Goal: Information Seeking & Learning: Learn about a topic

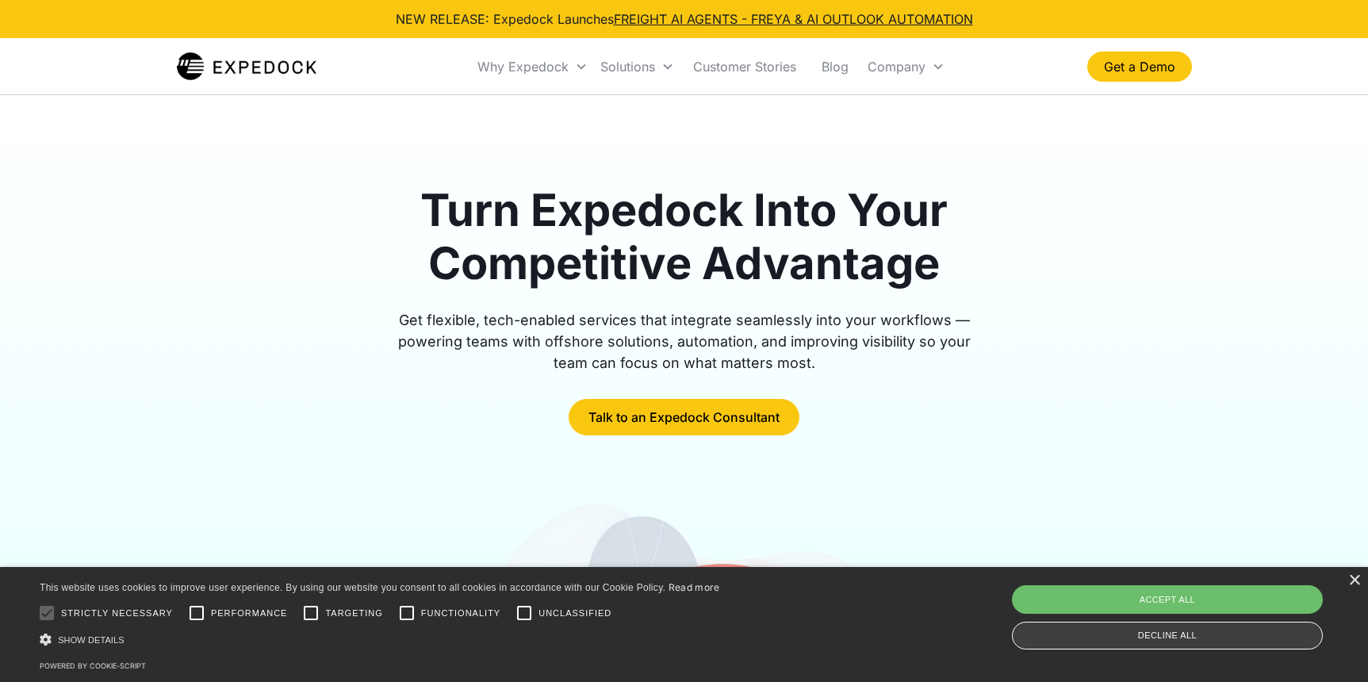
click at [1220, 629] on div "Decline all" at bounding box center [1167, 636] width 311 height 28
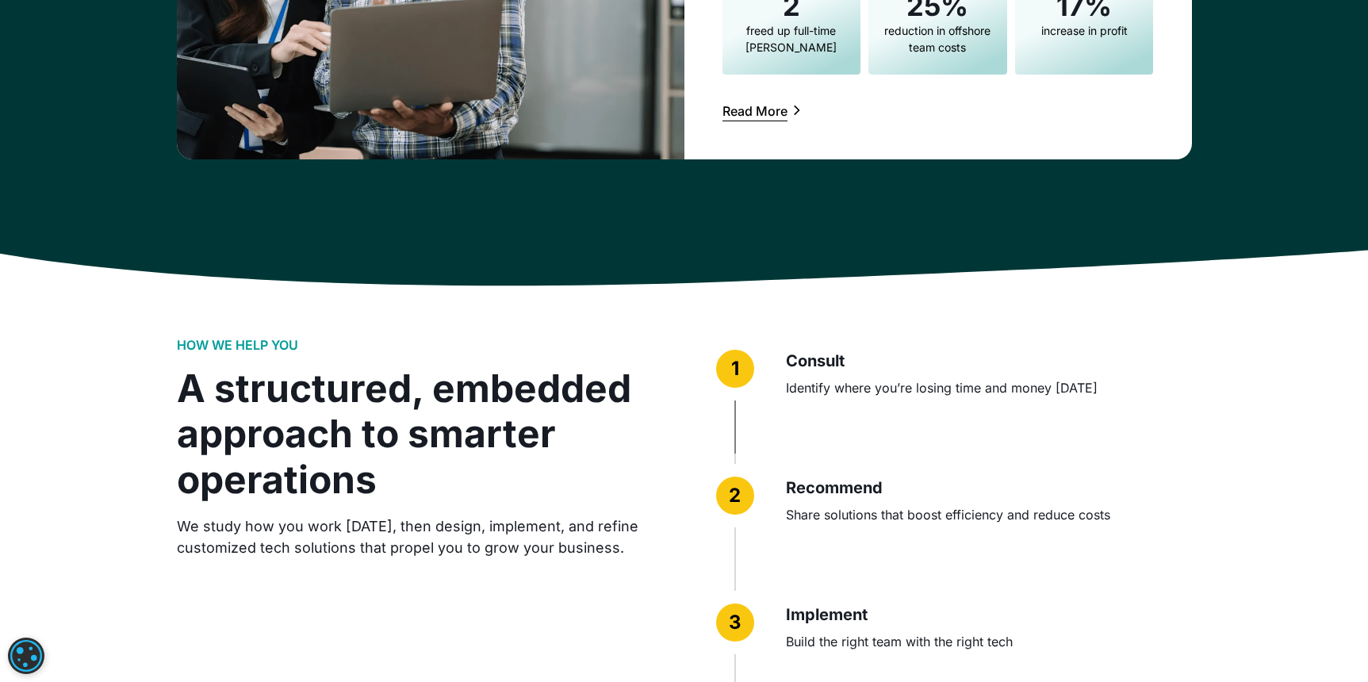
scroll to position [3807, 0]
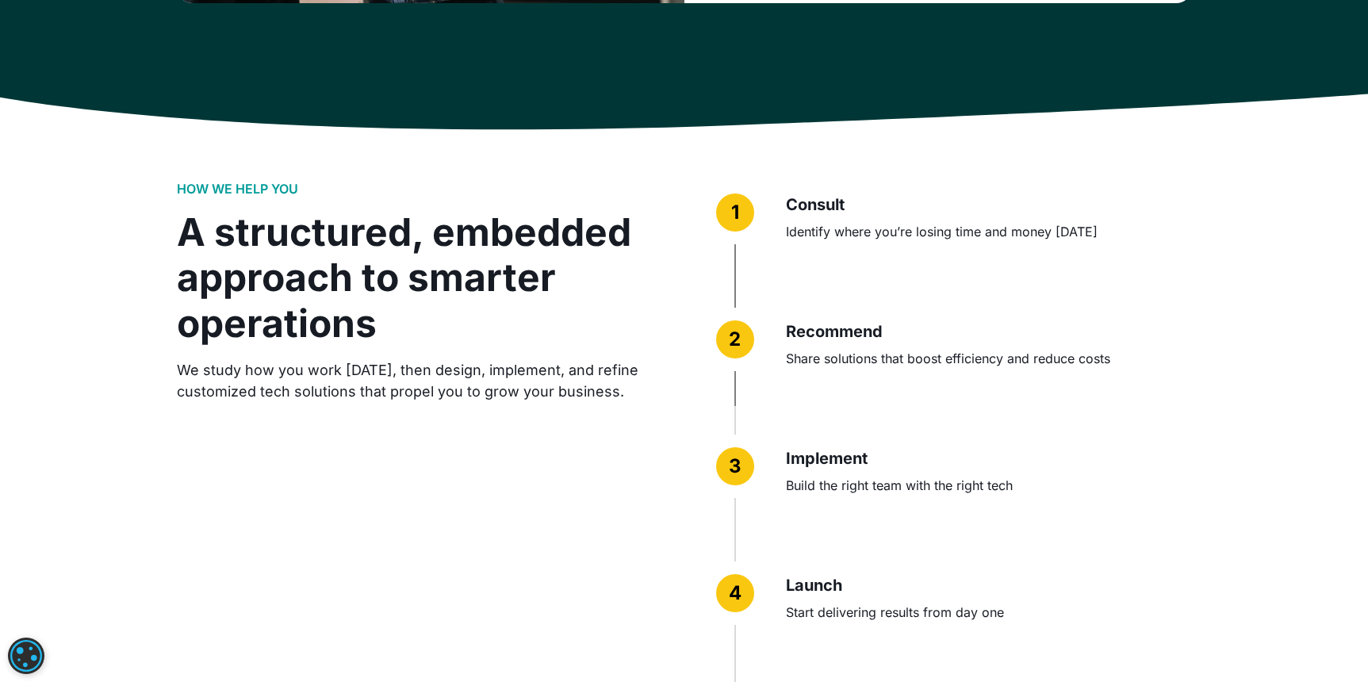
drag, startPoint x: 666, startPoint y: 413, endPoint x: 640, endPoint y: 316, distance: 100.0
click at [640, 316] on div "A structured, embedded approach to smarter operations" at bounding box center [415, 277] width 476 height 137
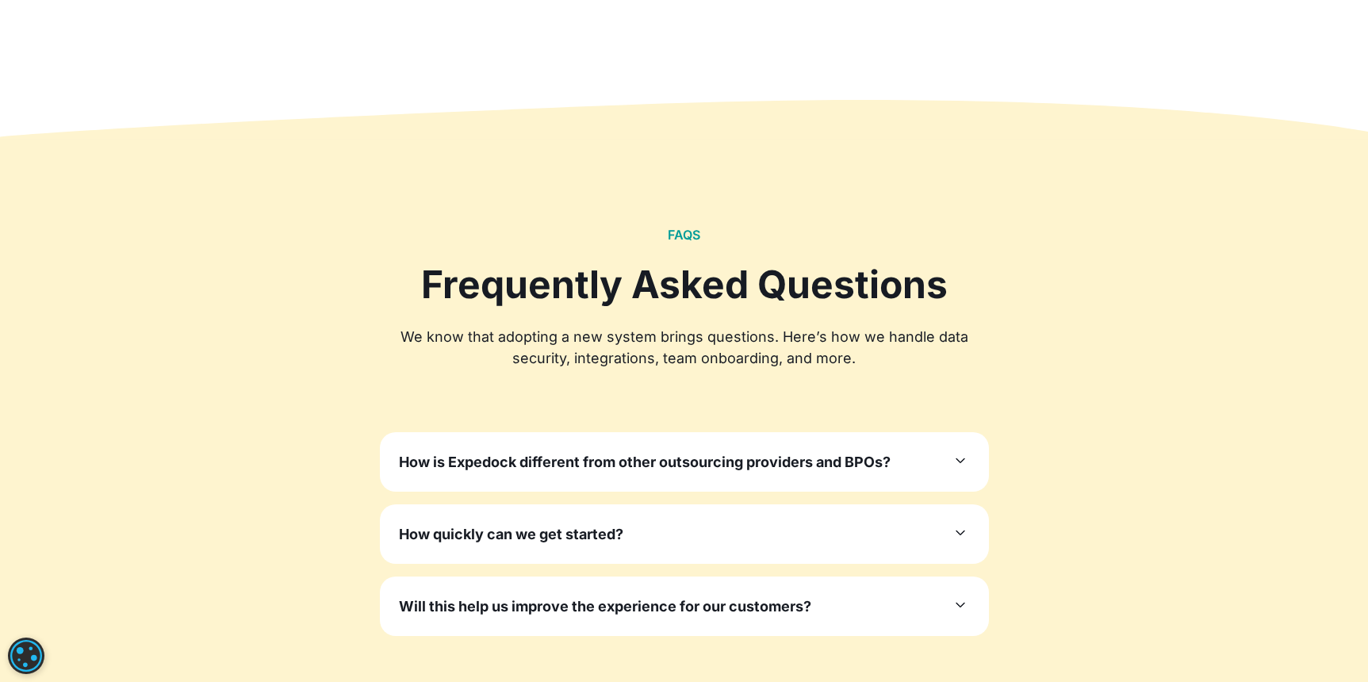
scroll to position [4759, 0]
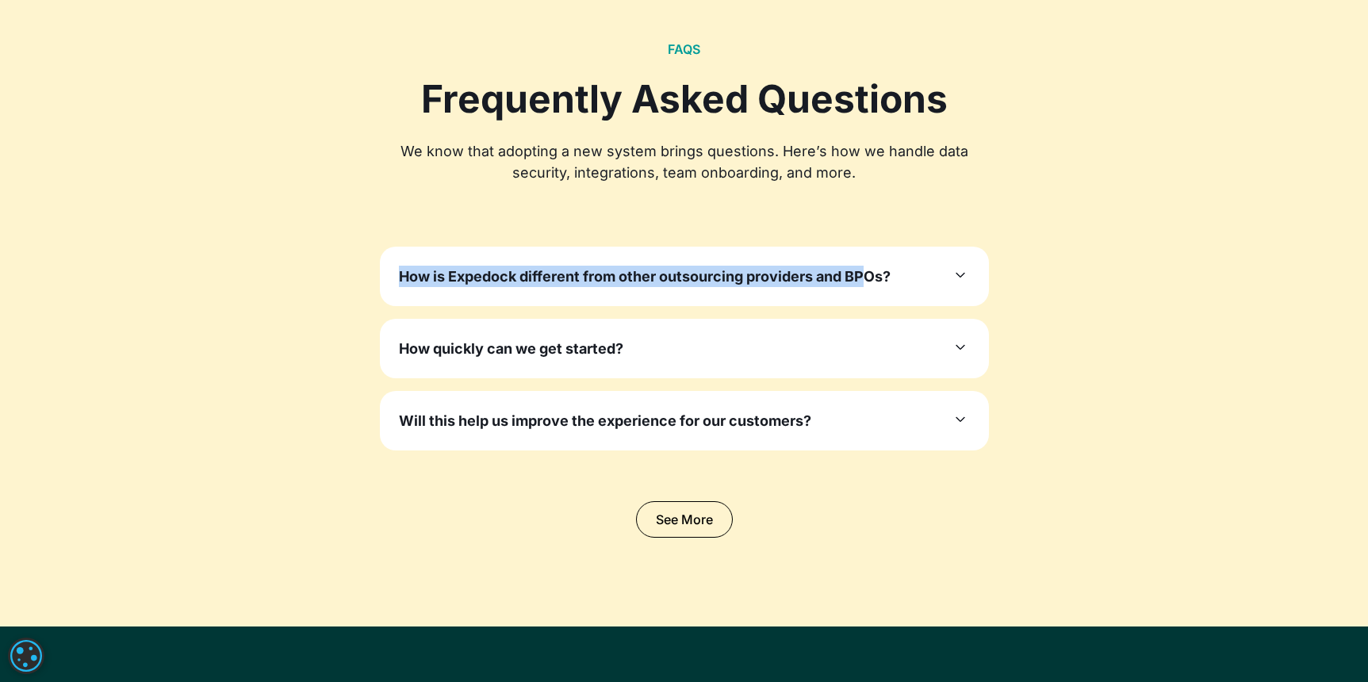
click at [859, 241] on div "FAQS Frequently Asked Questions We know that adopting a new system brings quest…" at bounding box center [684, 289] width 1015 height 497
drag, startPoint x: 859, startPoint y: 241, endPoint x: 1192, endPoint y: 205, distance: 335.1
click at [1236, 198] on div "FAQS Frequently Asked Questions We know that adopting a new system brings quest…" at bounding box center [684, 289] width 1368 height 675
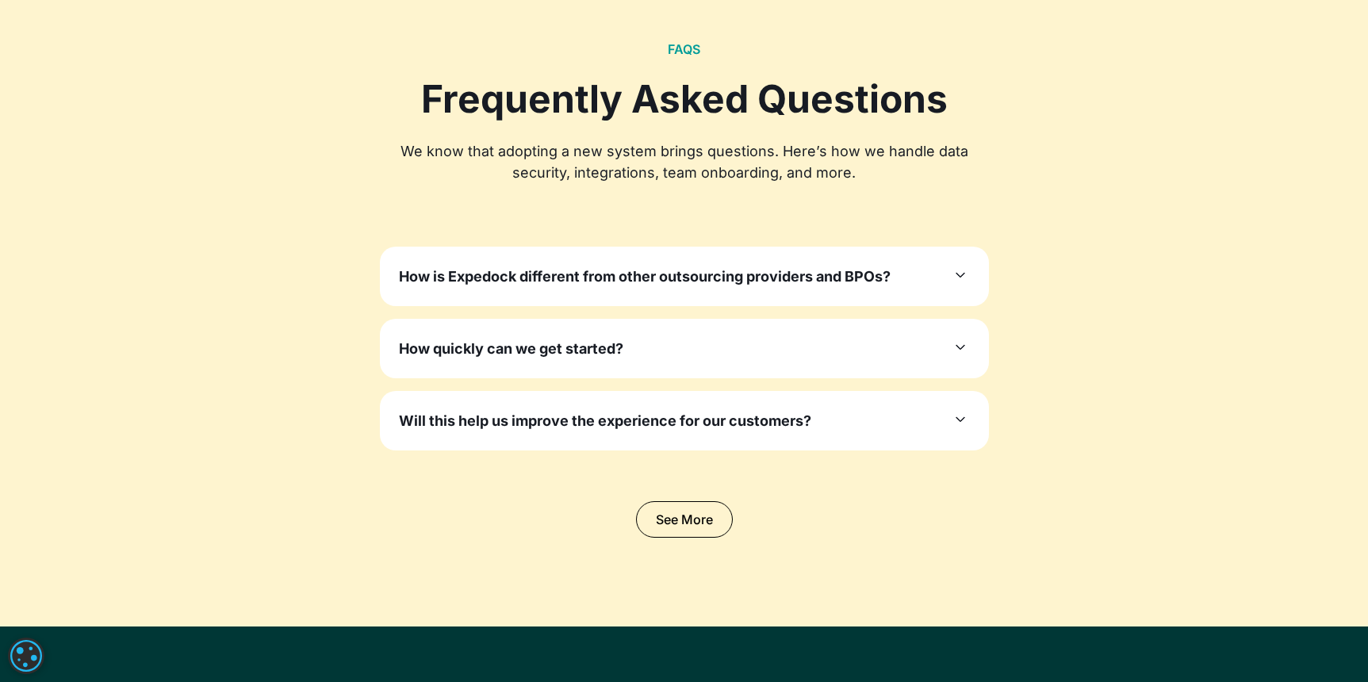
click at [842, 274] on h3 "How is Expedock different from other outsourcing providers and BPOs?" at bounding box center [645, 276] width 492 height 21
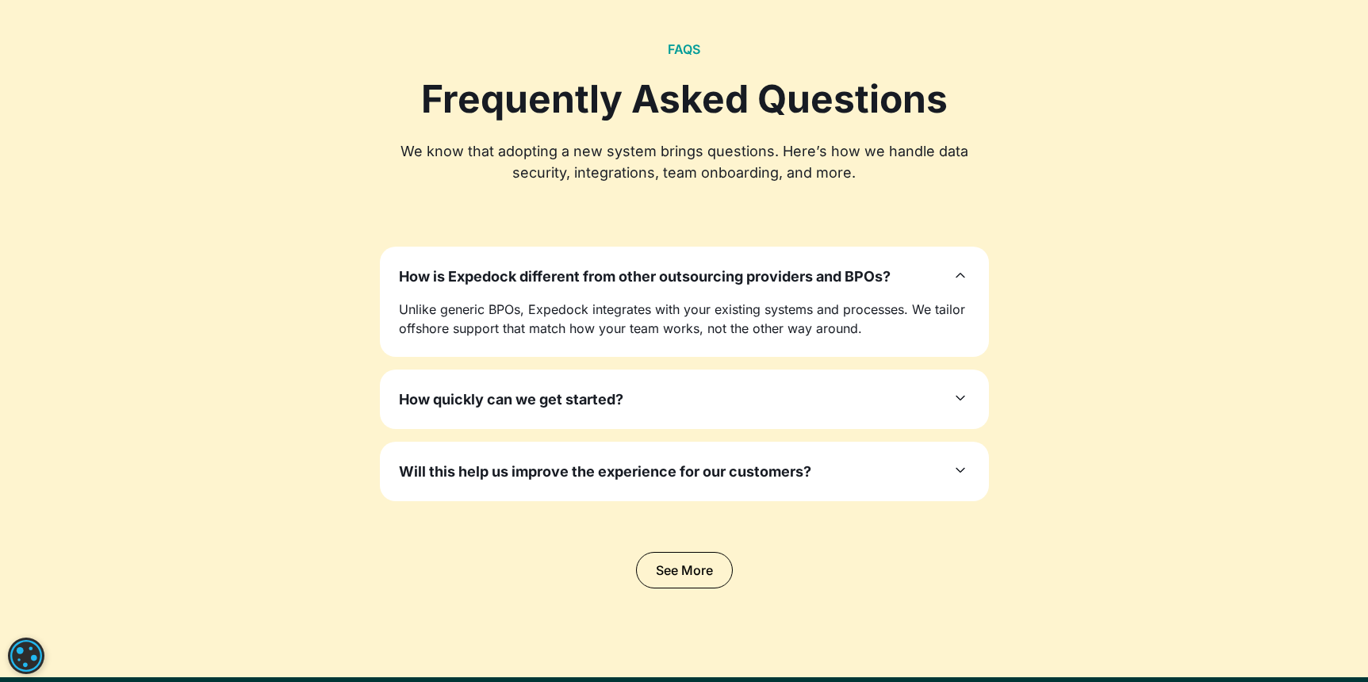
click at [1225, 370] on div "FAQS Frequently Asked Questions We know that adopting a new system brings quest…" at bounding box center [684, 315] width 1368 height 726
drag, startPoint x: 1187, startPoint y: 223, endPoint x: 1187, endPoint y: 209, distance: 13.5
click at [1189, 217] on div at bounding box center [684, 214] width 1015 height 63
click at [1109, 152] on div "FAQS Frequently Asked Questions We know that adopting a new system brings quest…" at bounding box center [684, 315] width 1015 height 548
